Goal: Transaction & Acquisition: Purchase product/service

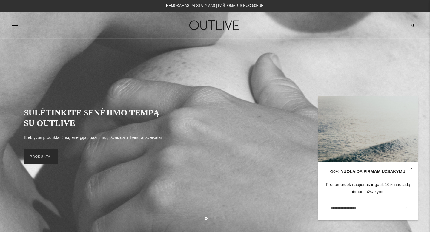
click at [36, 159] on link "PRODUKTAI" at bounding box center [41, 157] width 34 height 14
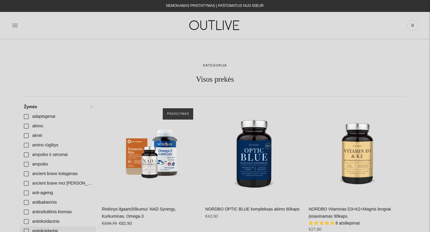
scroll to position [56, 0]
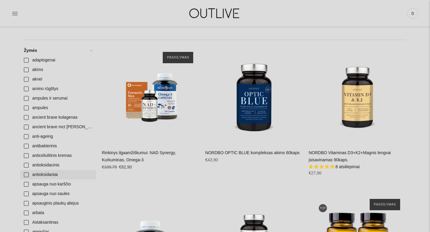
click at [28, 176] on link "antioksidantai" at bounding box center [58, 175] width 76 height 10
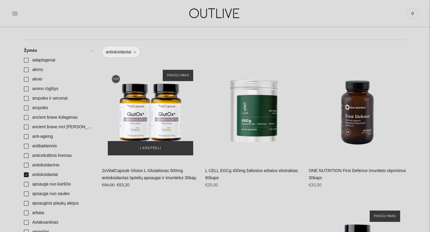
click at [144, 86] on div "2xVitalCapsule Glutox L-Glutationas 500mg antioksidantas ląstelių apsaugai ir i…" at bounding box center [150, 112] width 97 height 97
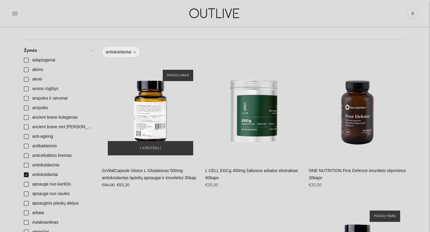
scroll to position [76, 0]
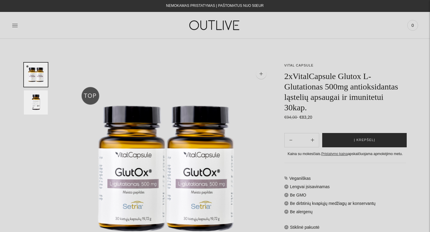
click at [376, 144] on button "Į krepšelį" at bounding box center [364, 140] width 85 height 14
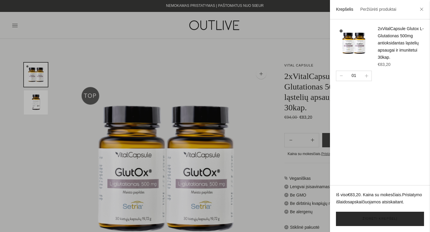
click at [372, 219] on link "Žiūrėti krepšelį" at bounding box center [380, 219] width 88 height 14
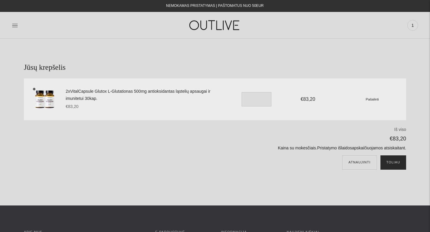
click at [386, 167] on button "Toliau" at bounding box center [393, 163] width 26 height 14
